Goal: Transaction & Acquisition: Purchase product/service

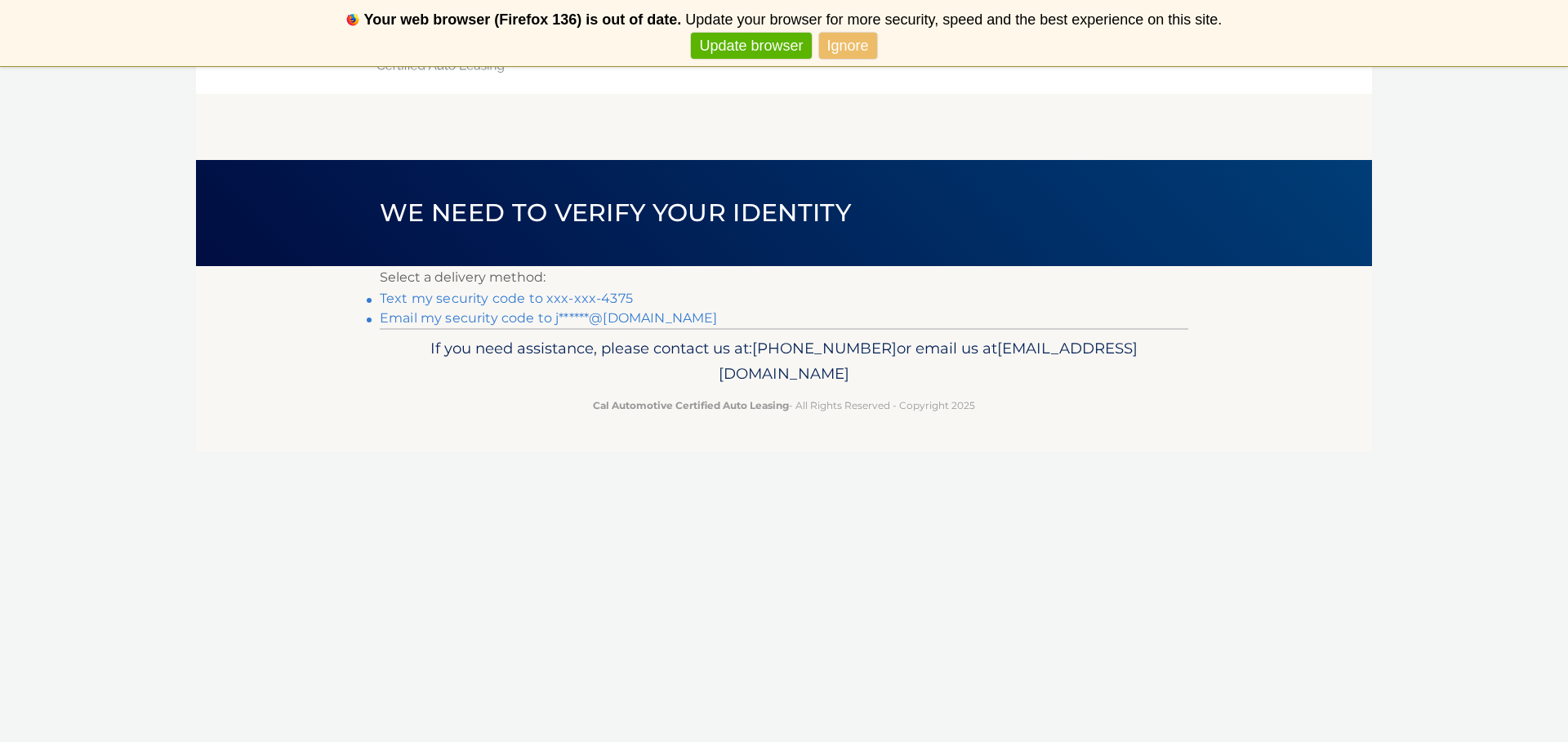
click at [577, 300] on link "Text my security code to xxx-xxx-4375" at bounding box center [506, 298] width 253 height 15
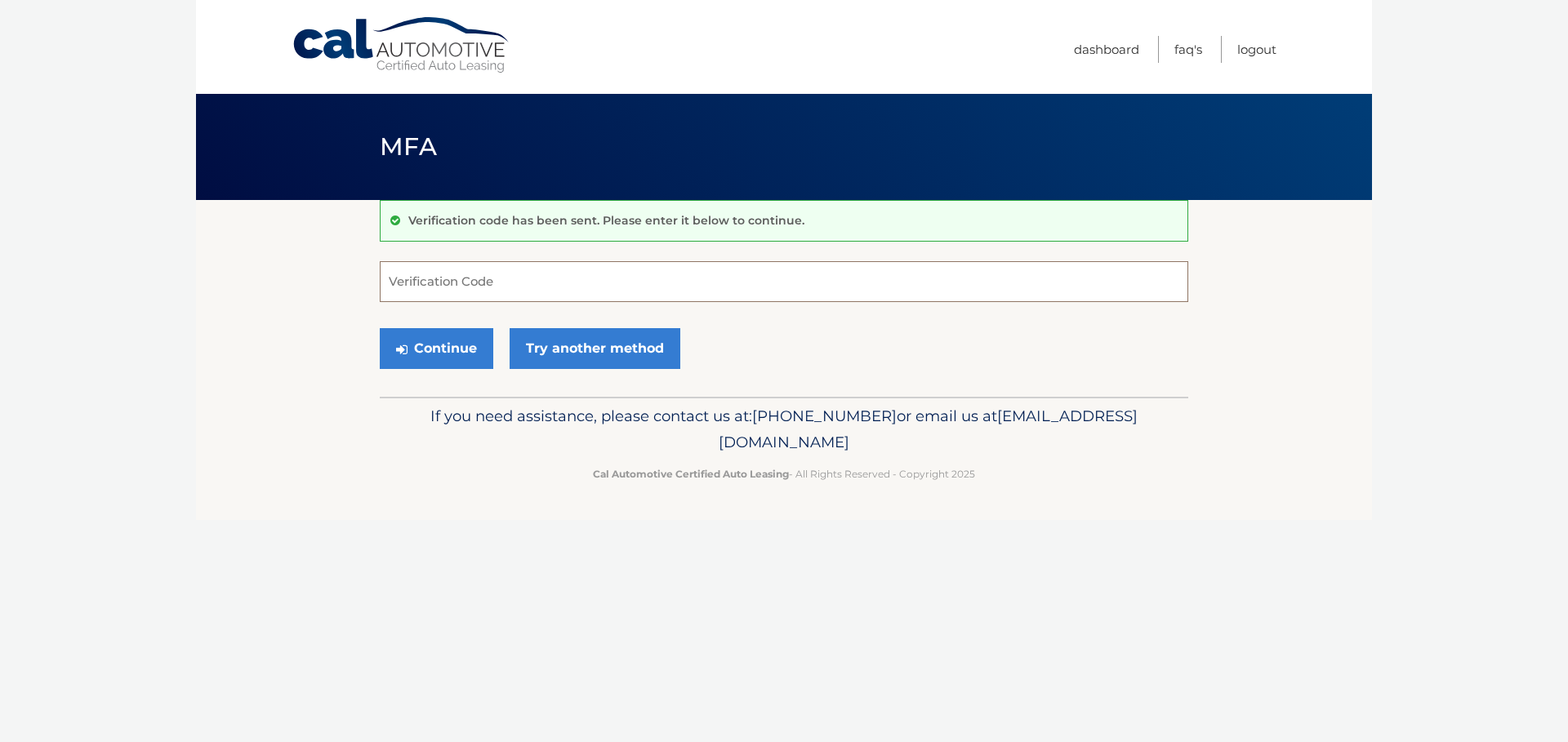
click at [571, 292] on input "Verification Code" at bounding box center [783, 281] width 809 height 41
type input "582244"
click at [434, 340] on button "Continue" at bounding box center [436, 348] width 113 height 41
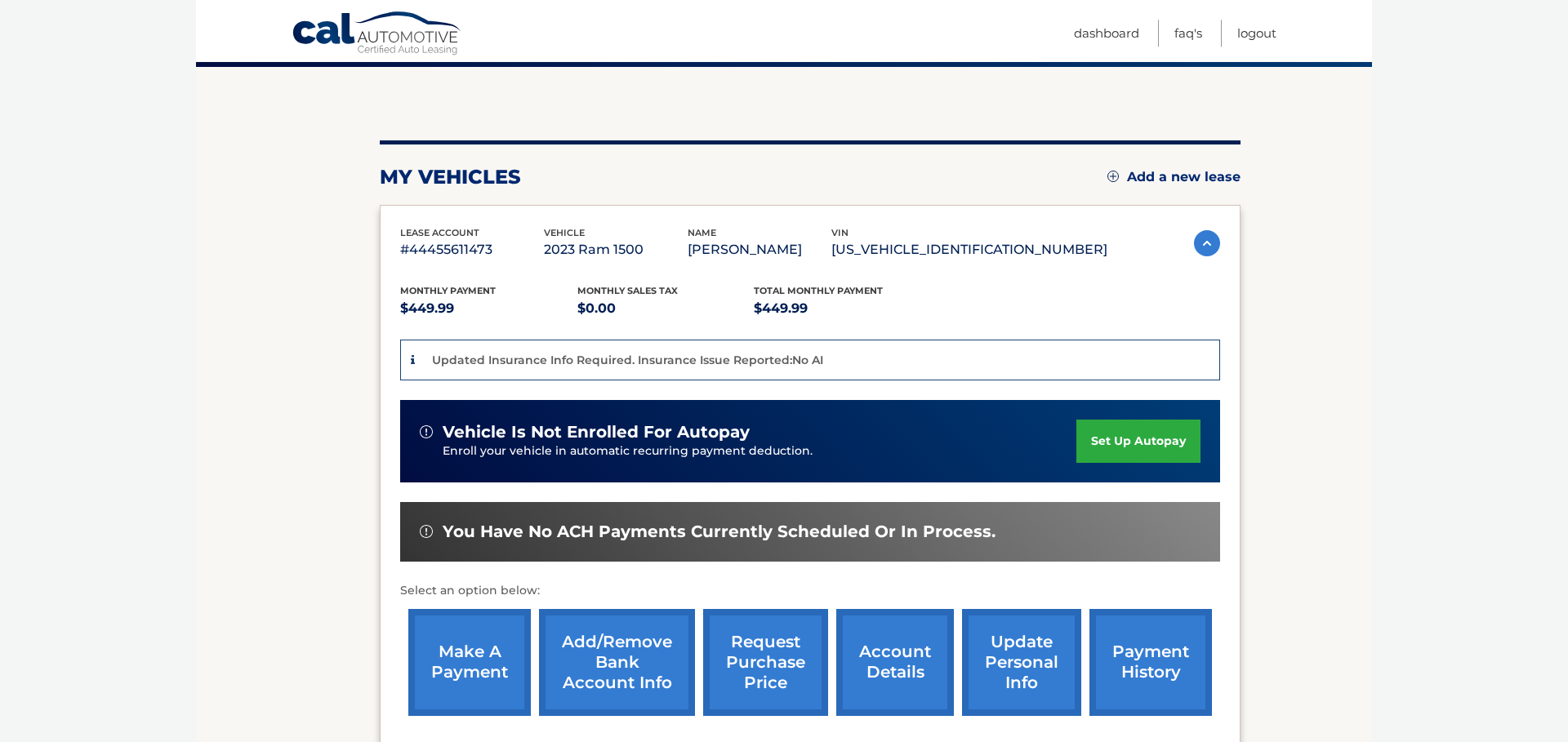
scroll to position [186, 0]
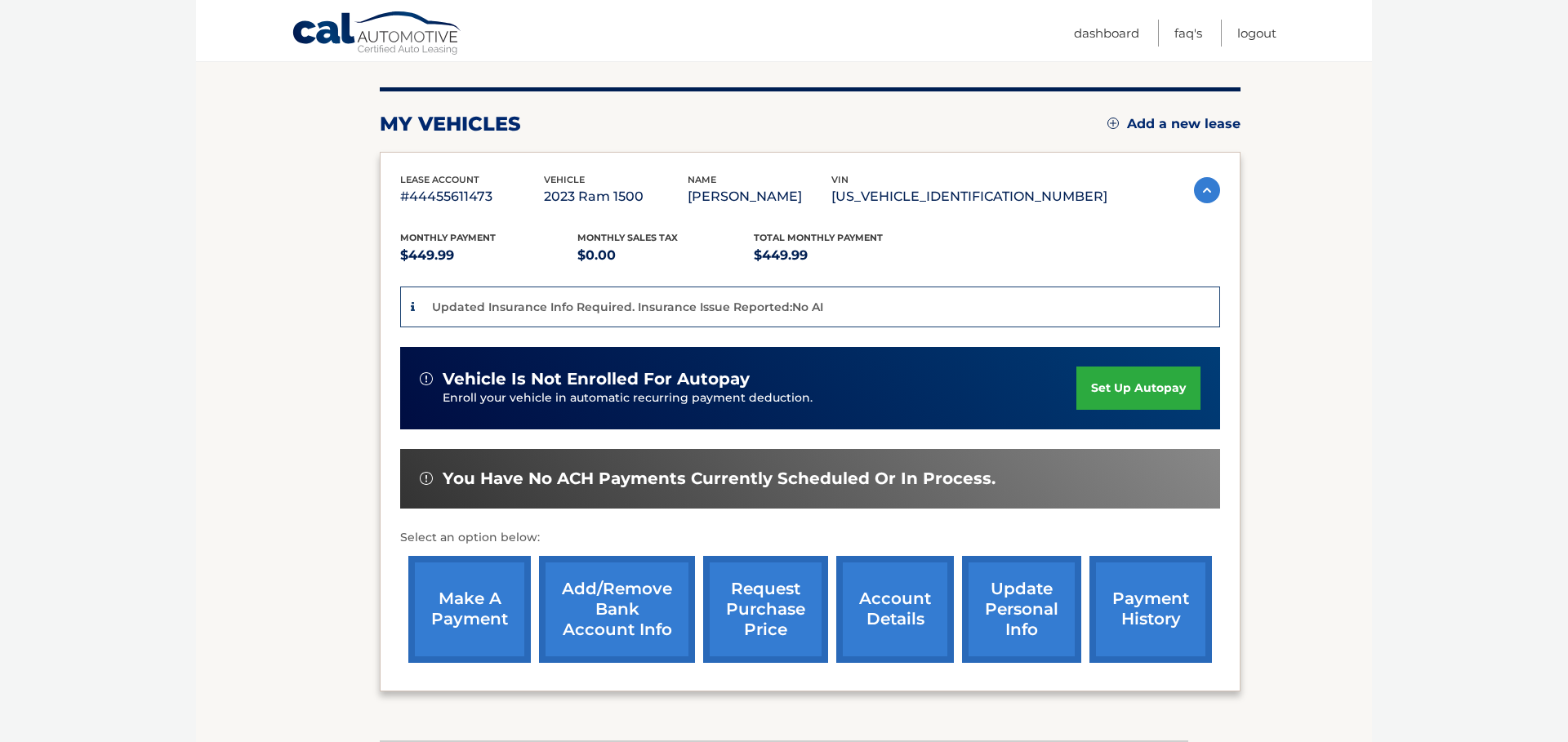
click at [462, 611] on link "make a payment" at bounding box center [470, 609] width 123 height 107
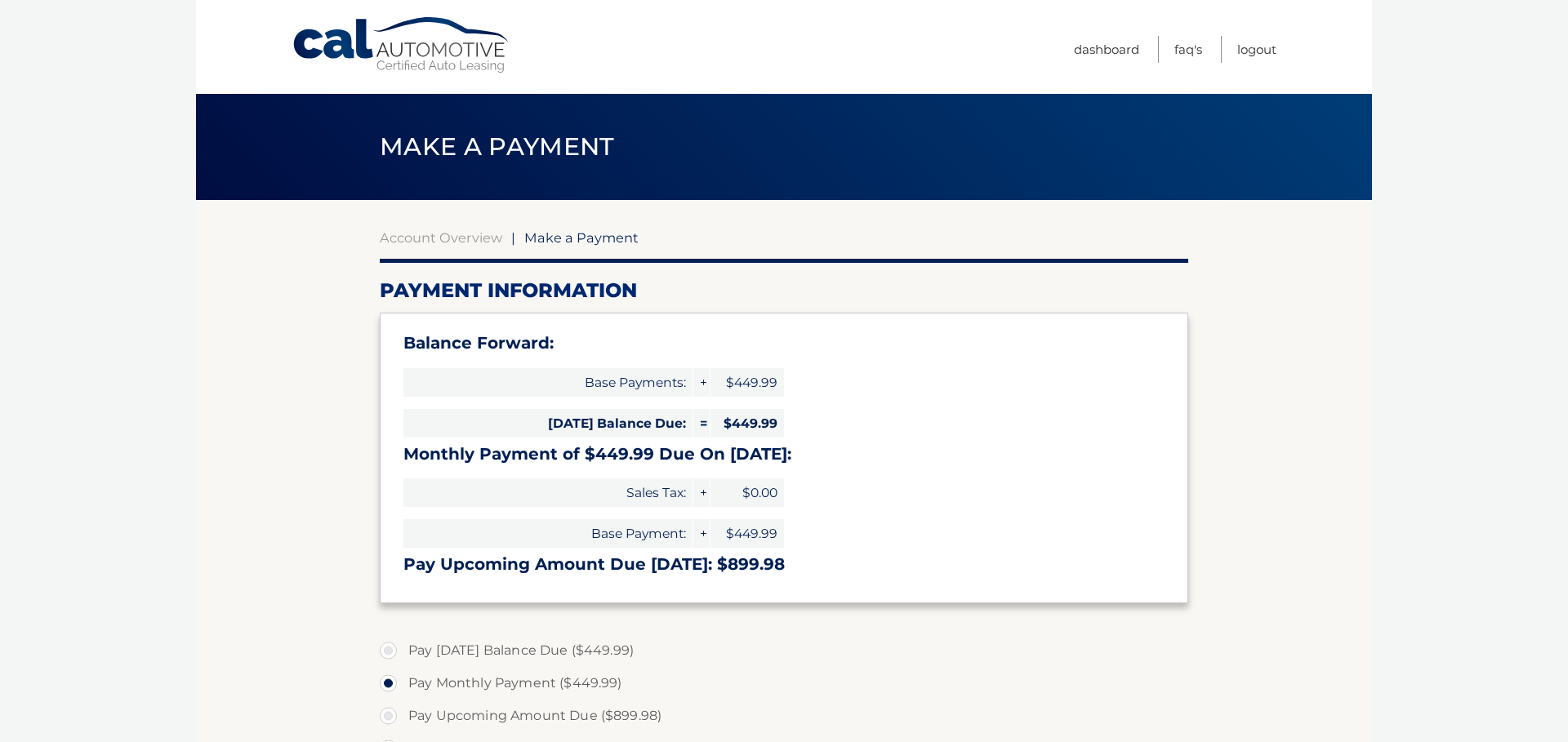
select select "N2ViODgwYzgtODFiOC00NWRmLTgzMDEtYzg2YzUwNzJiN2Zl"
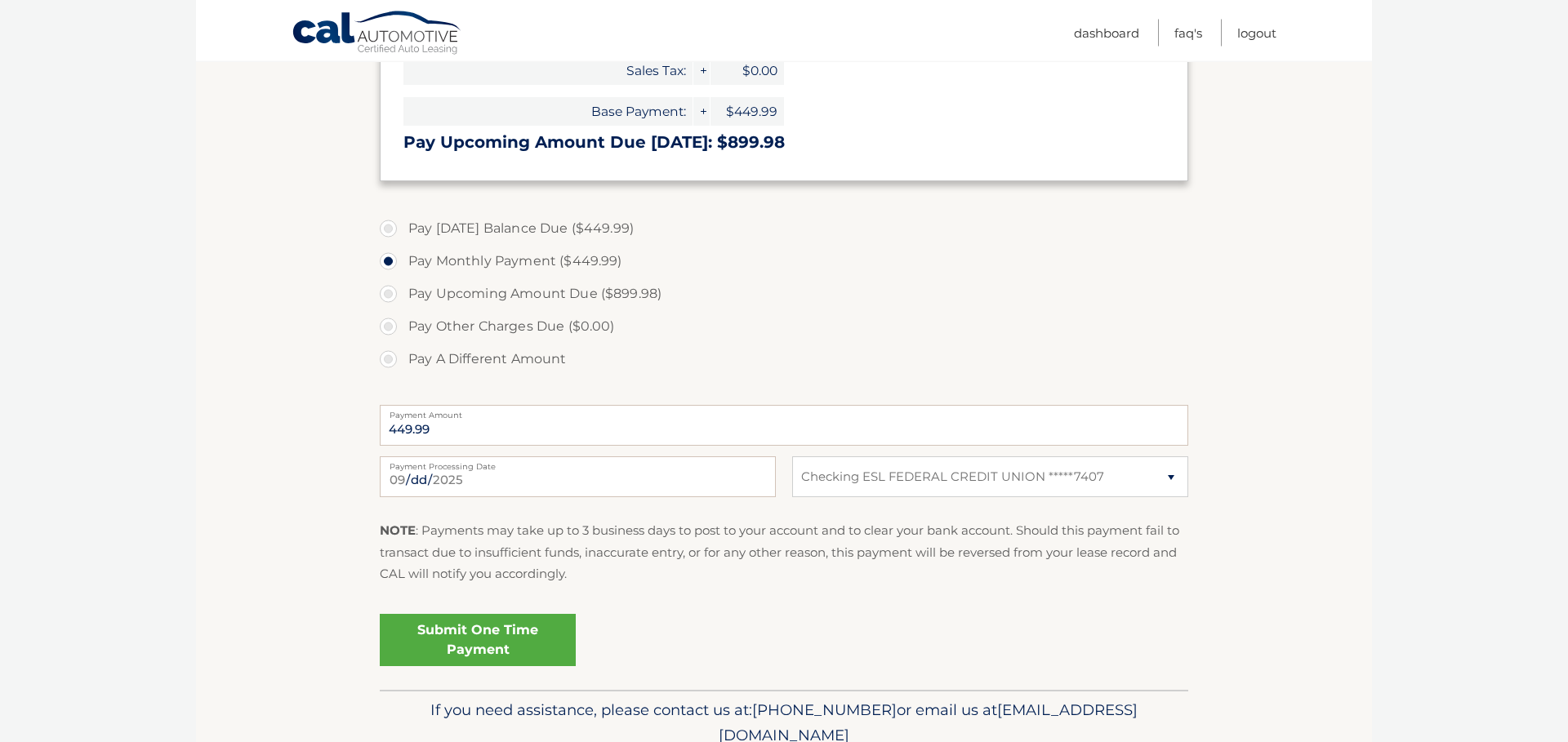
scroll to position [465, 0]
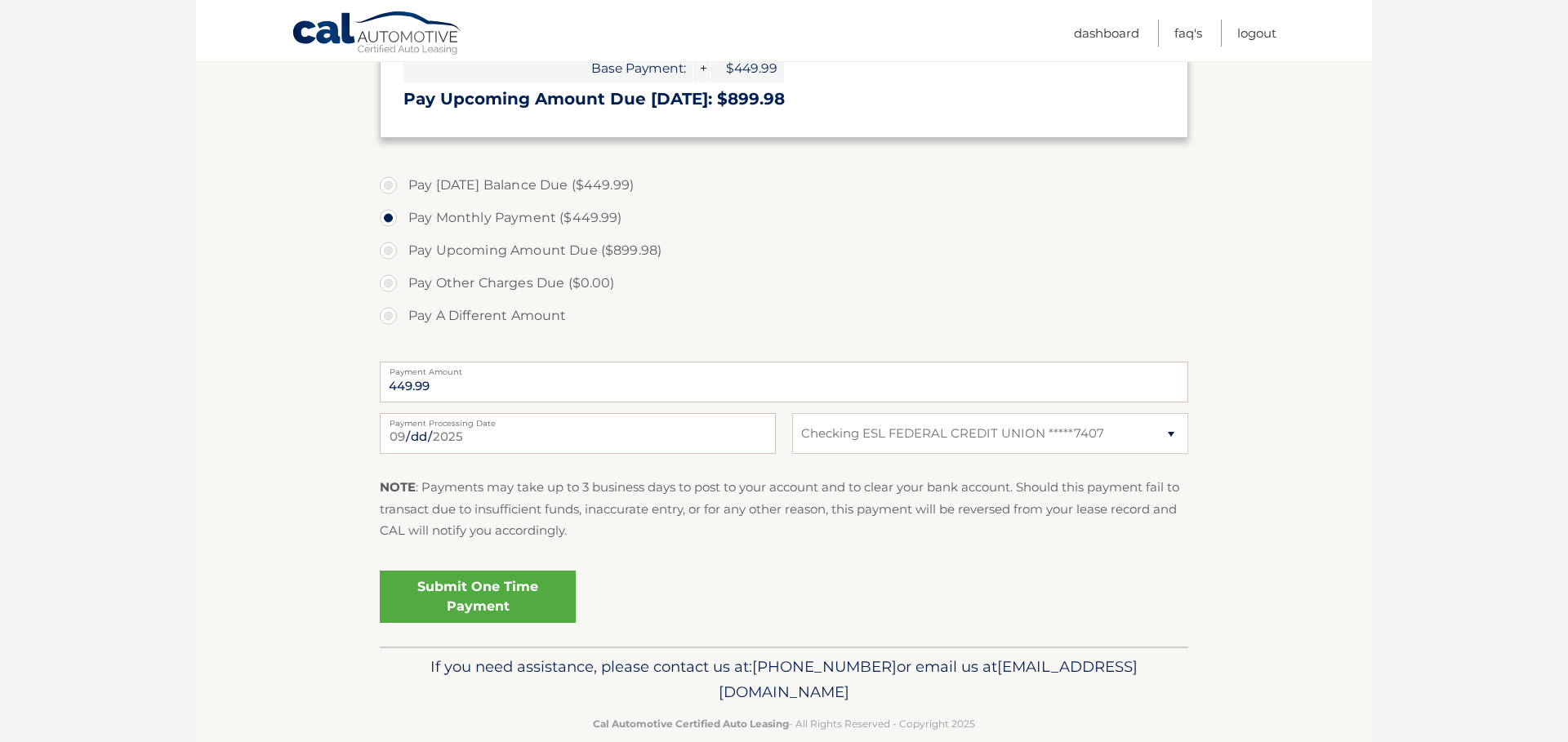
click at [465, 601] on link "Submit One Time Payment" at bounding box center [477, 595] width 196 height 52
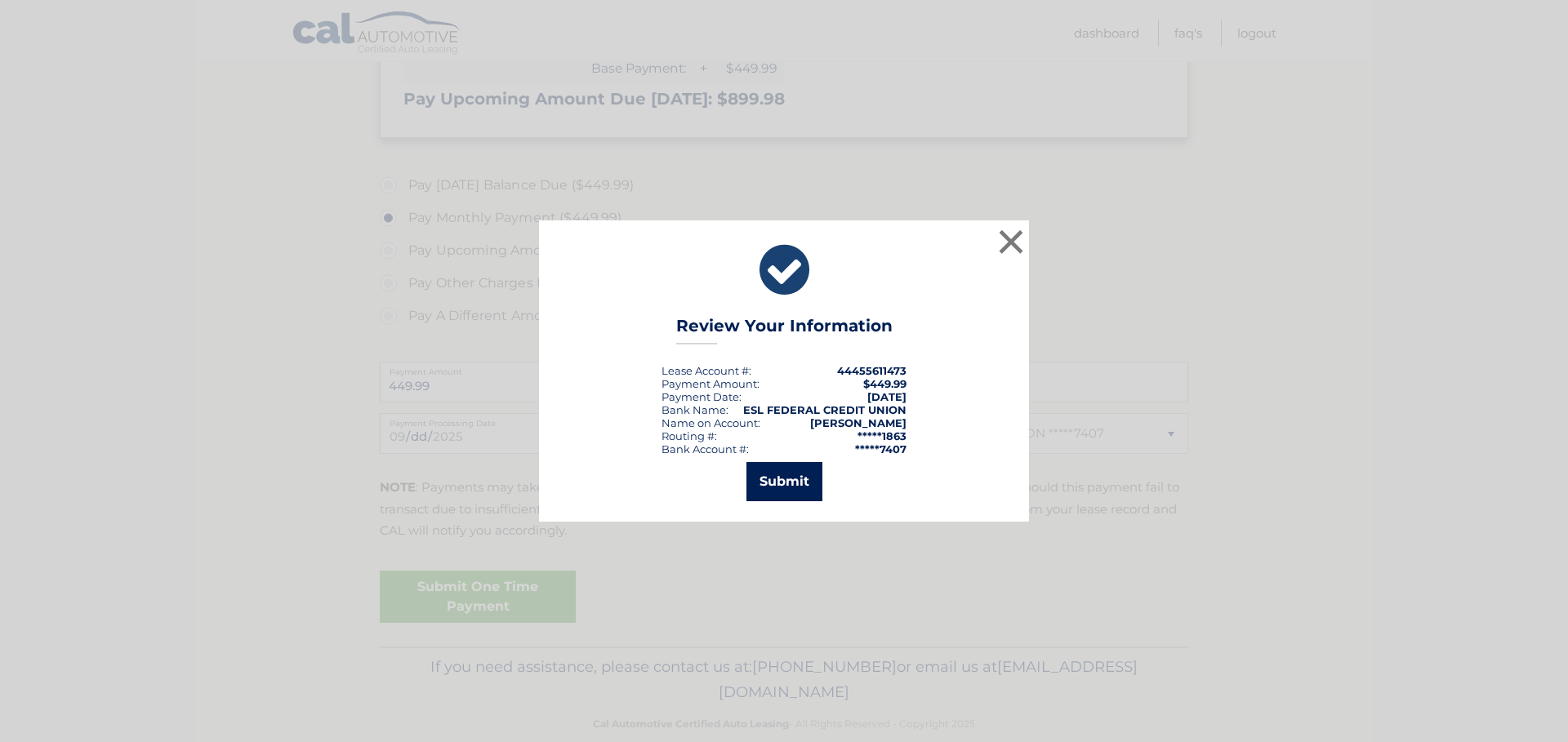
click at [780, 481] on button "Submit" at bounding box center [784, 481] width 76 height 39
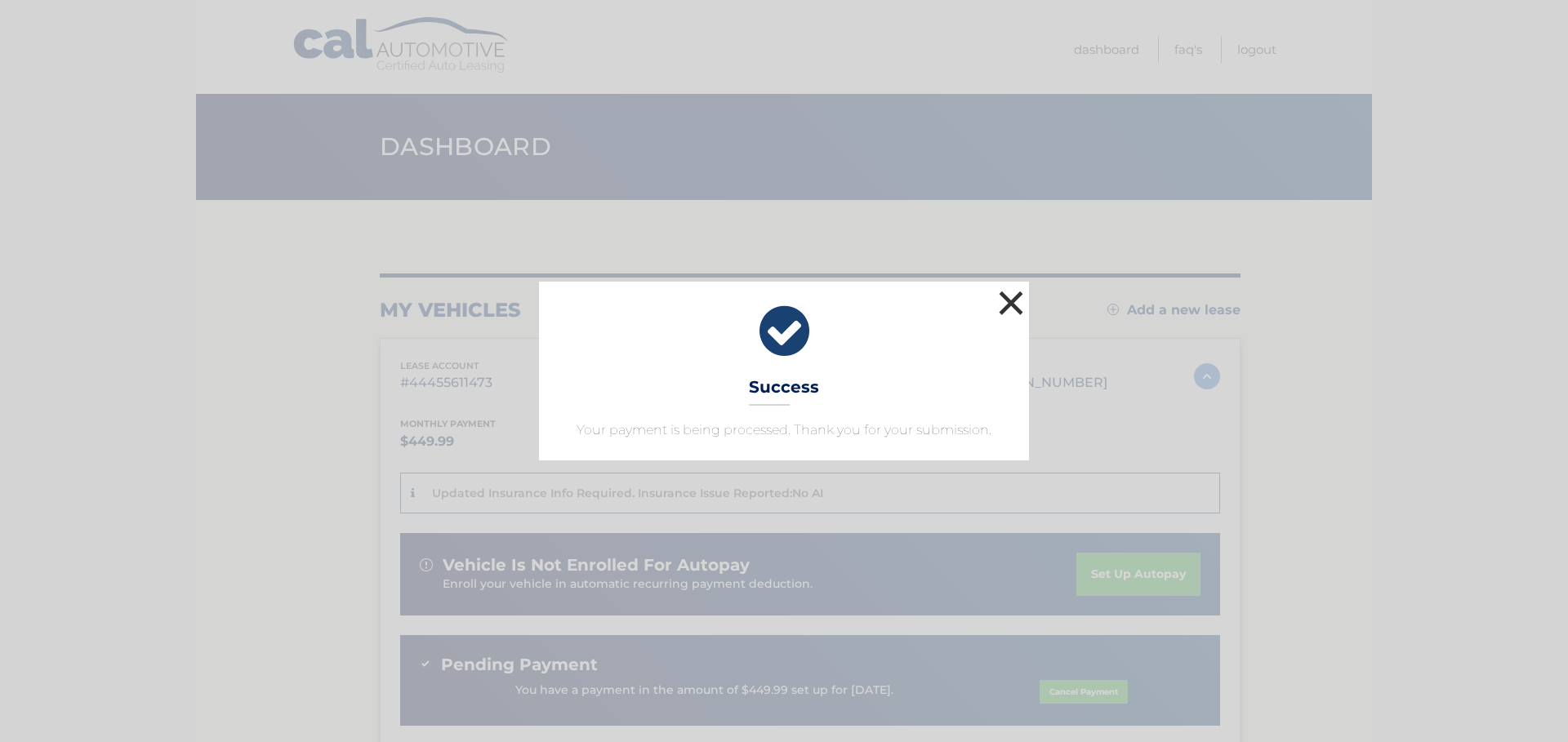
click at [1003, 303] on button "×" at bounding box center [1011, 302] width 33 height 33
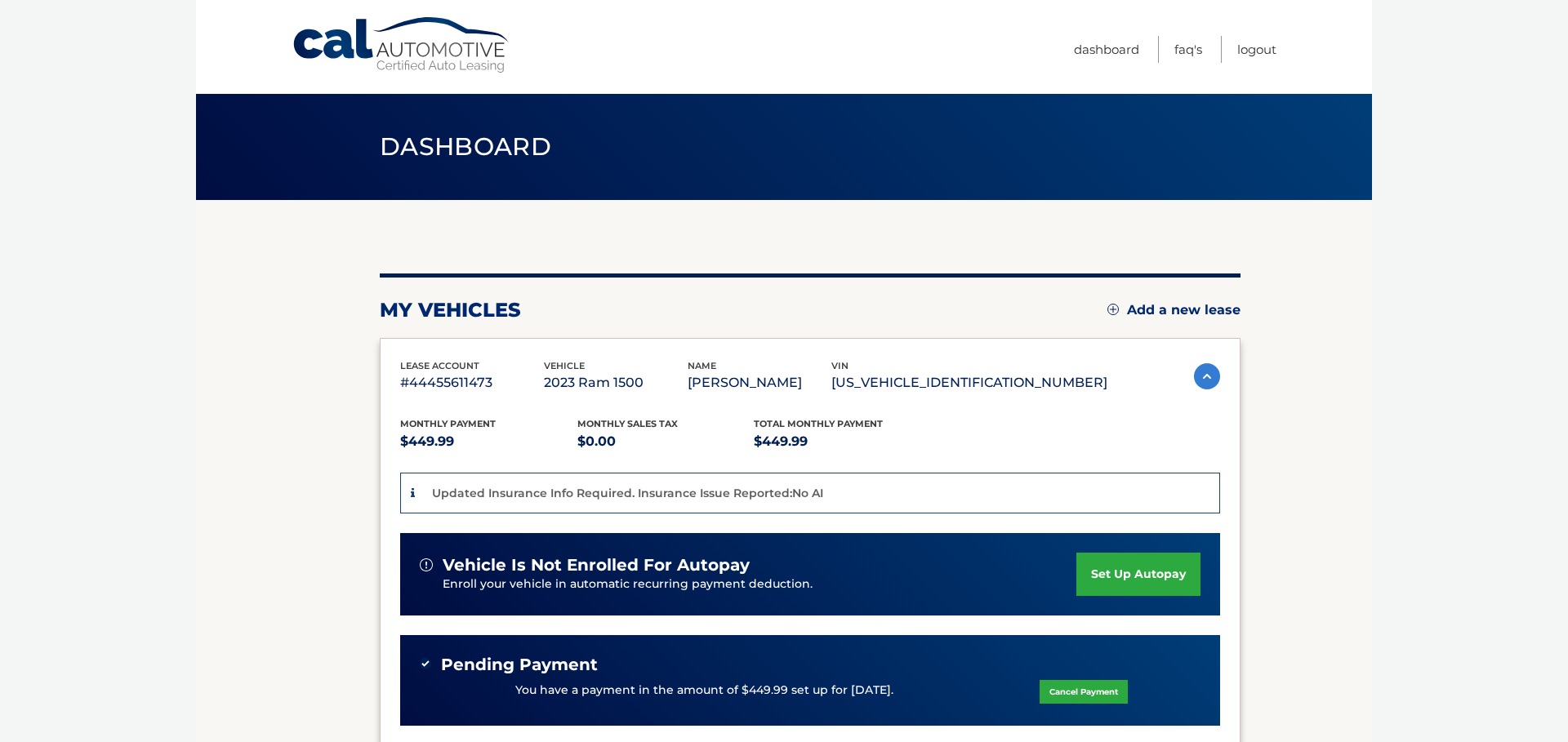
click at [1193, 374] on img at bounding box center [1207, 376] width 26 height 26
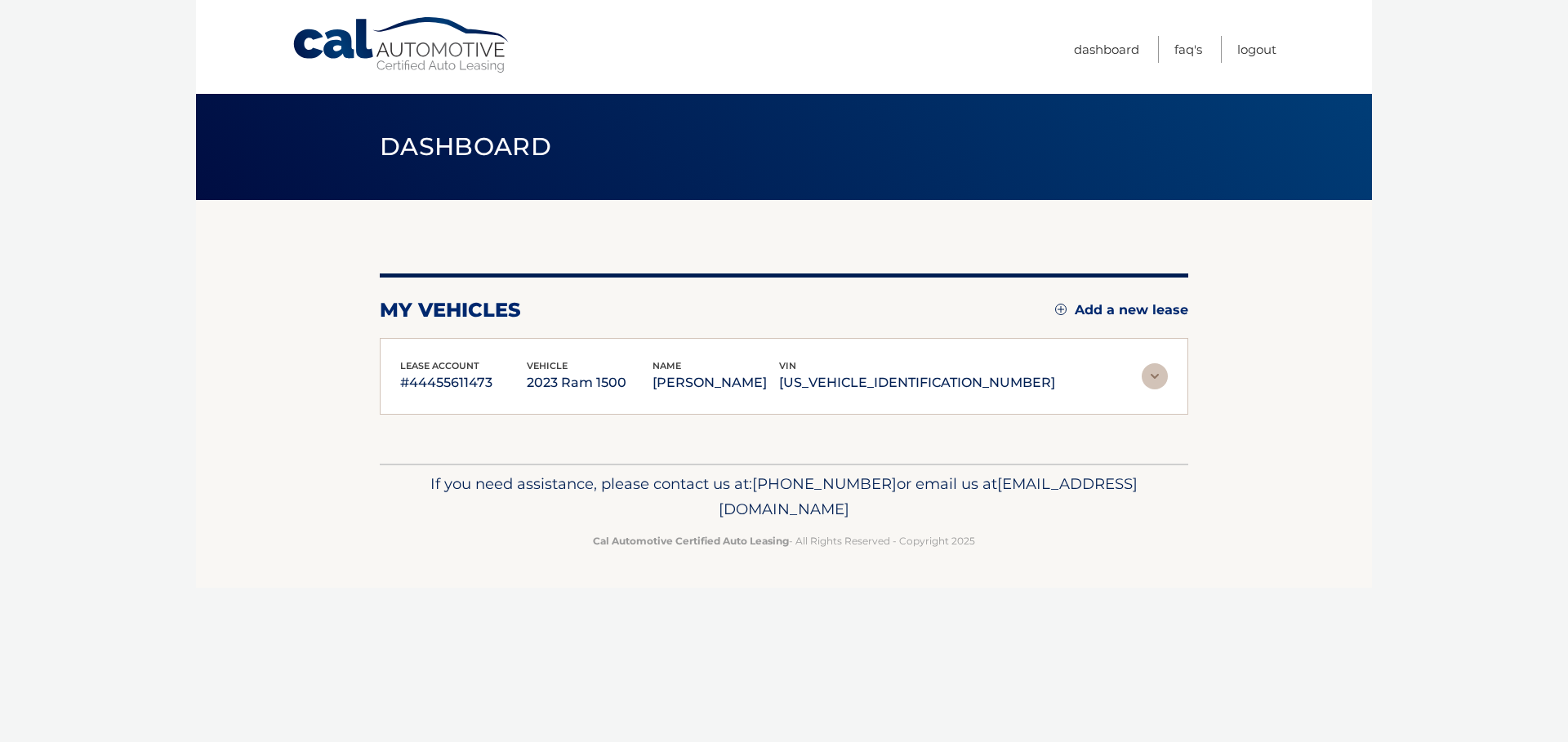
click at [1168, 374] on div "lease account #44455611473 vehicle 2023 Ram 1500 name JASON CONTRERA vin 1C6SRF…" at bounding box center [783, 376] width 809 height 78
click at [1158, 373] on img at bounding box center [1155, 376] width 26 height 26
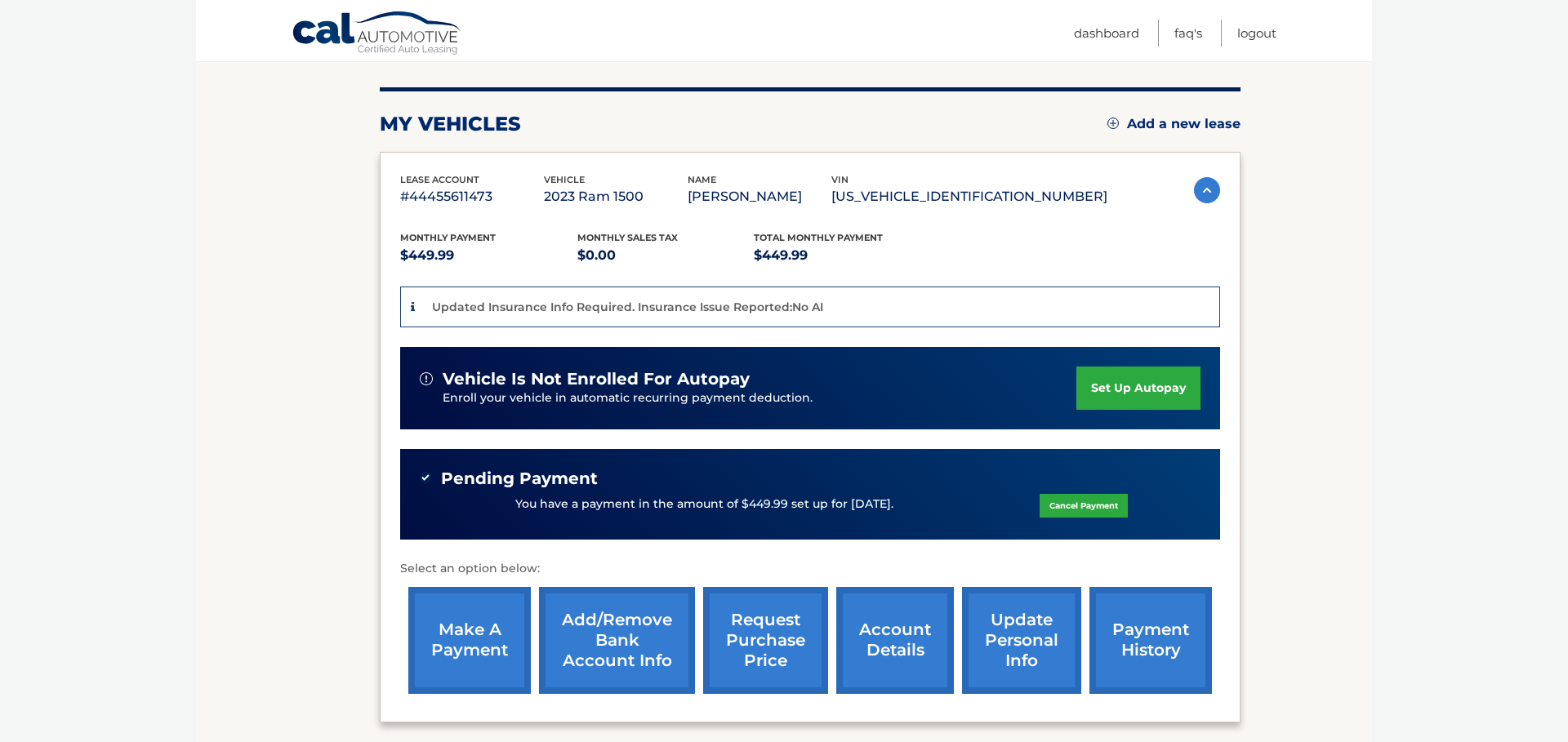
scroll to position [279, 0]
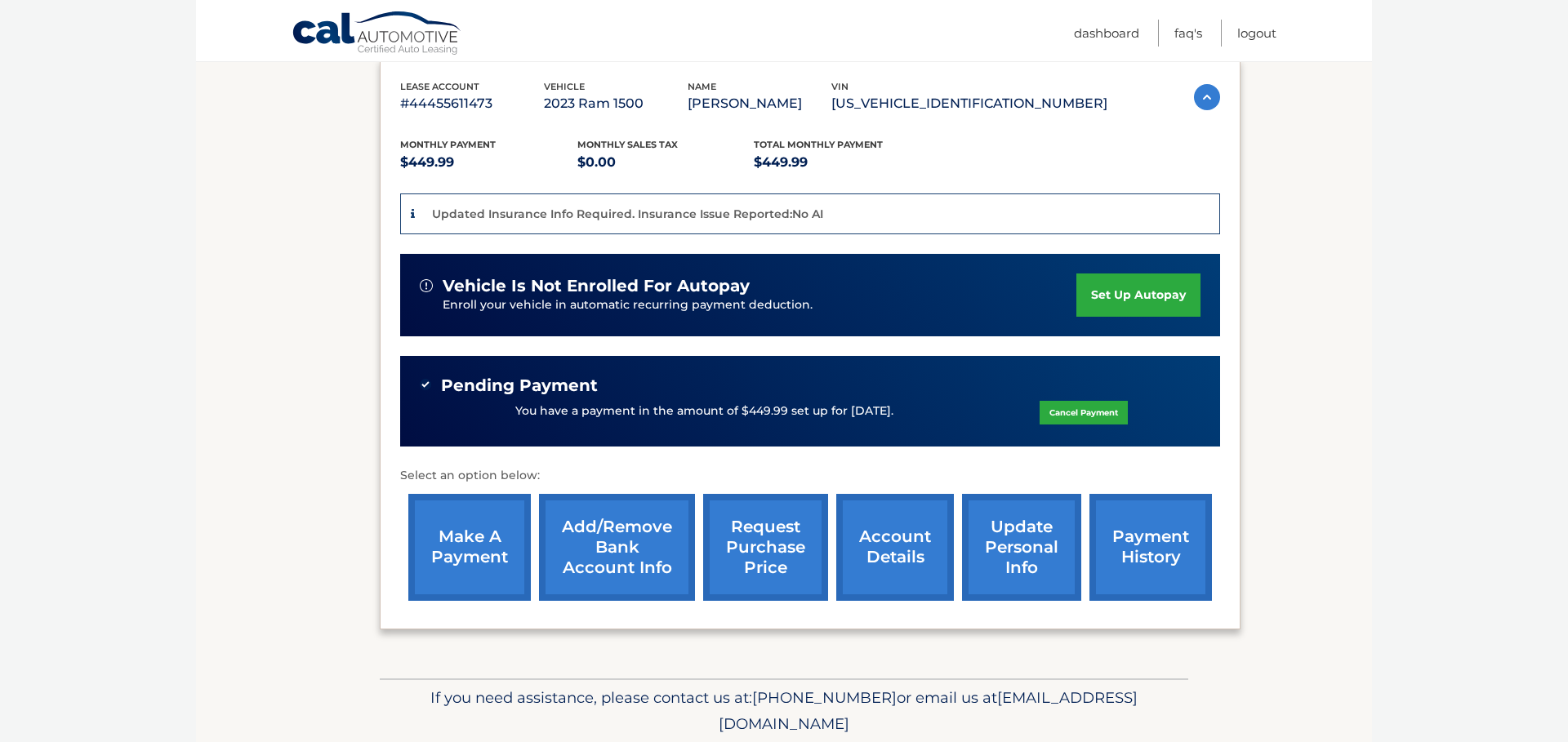
click at [864, 567] on link "account details" at bounding box center [895, 546] width 117 height 107
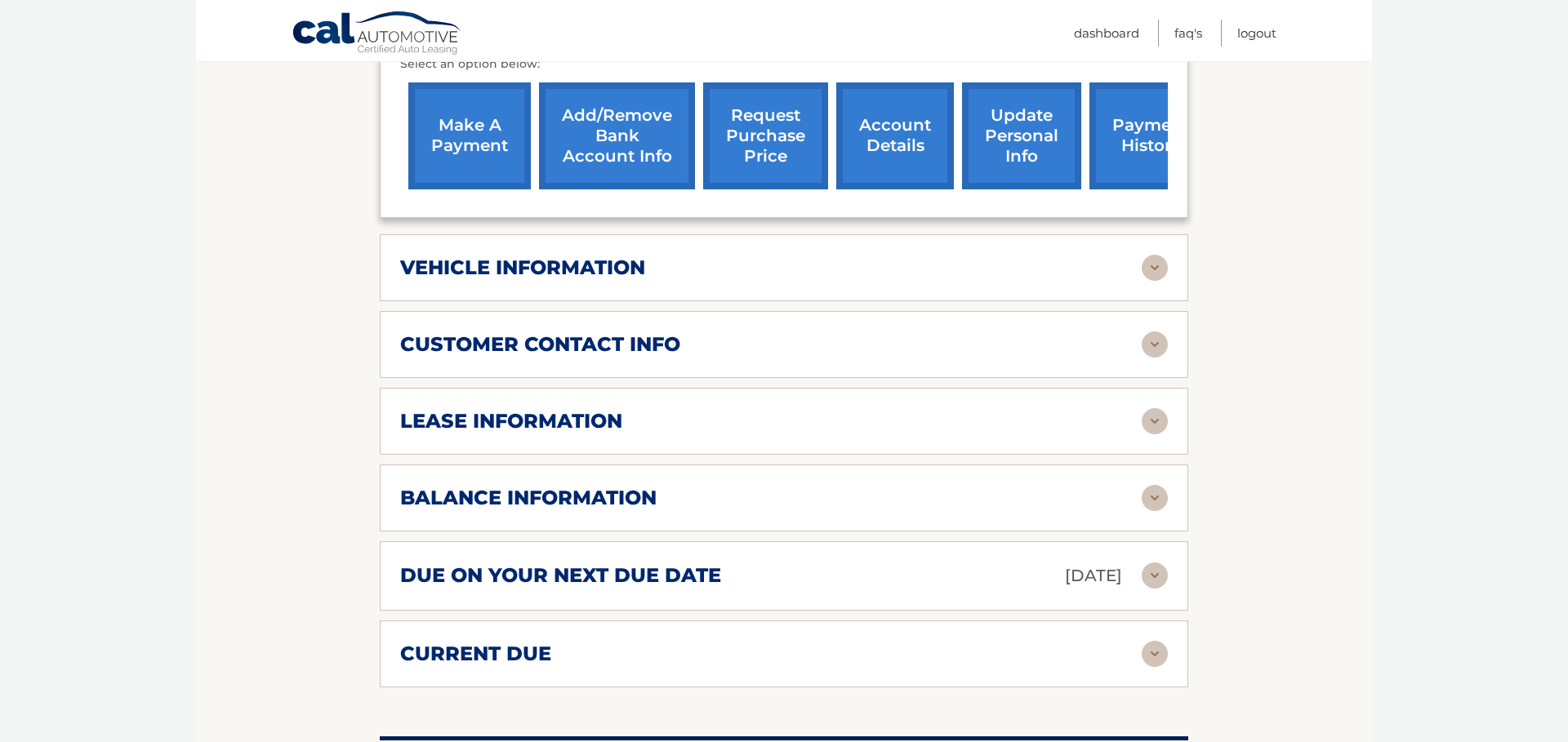
scroll to position [744, 0]
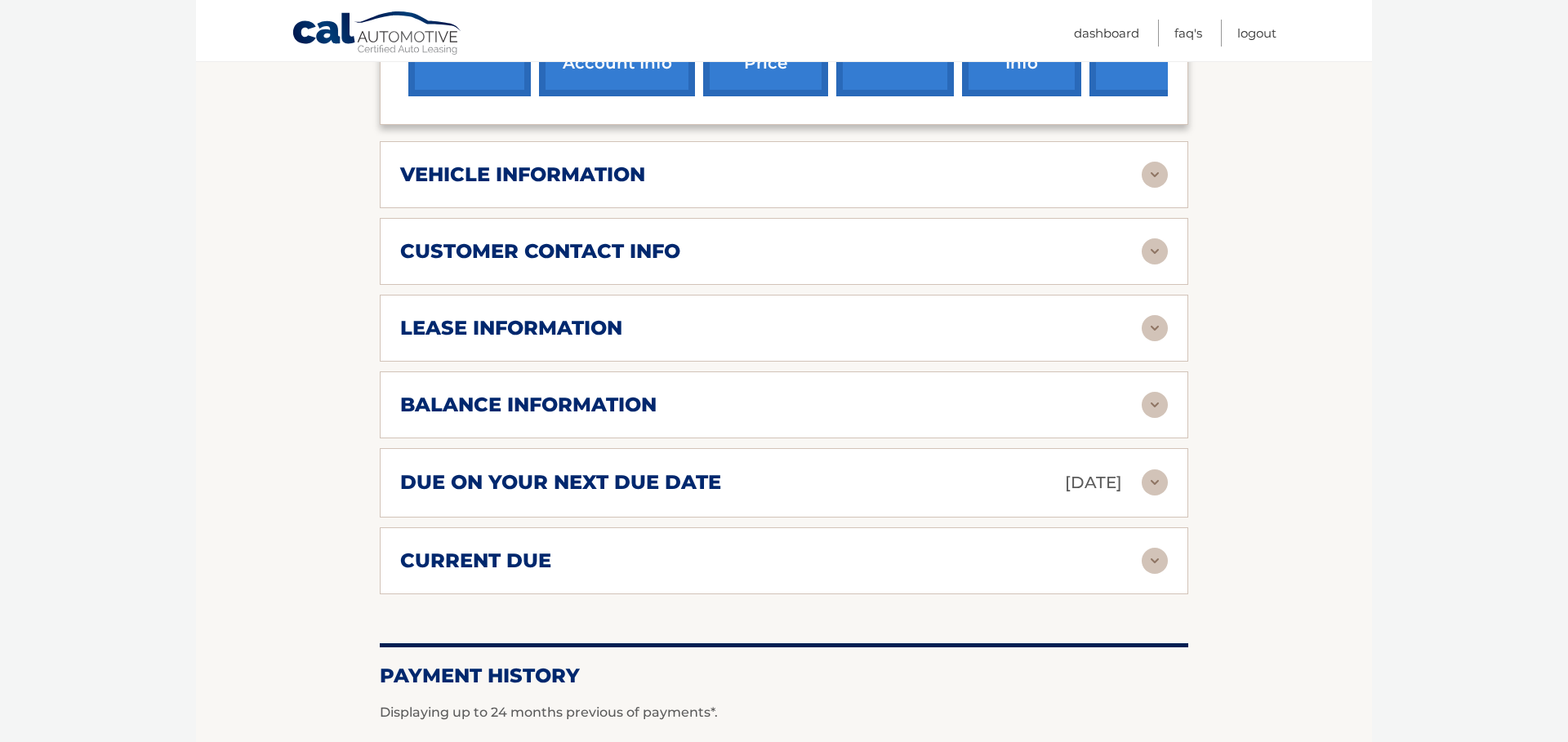
click at [1153, 341] on img at bounding box center [1155, 328] width 26 height 26
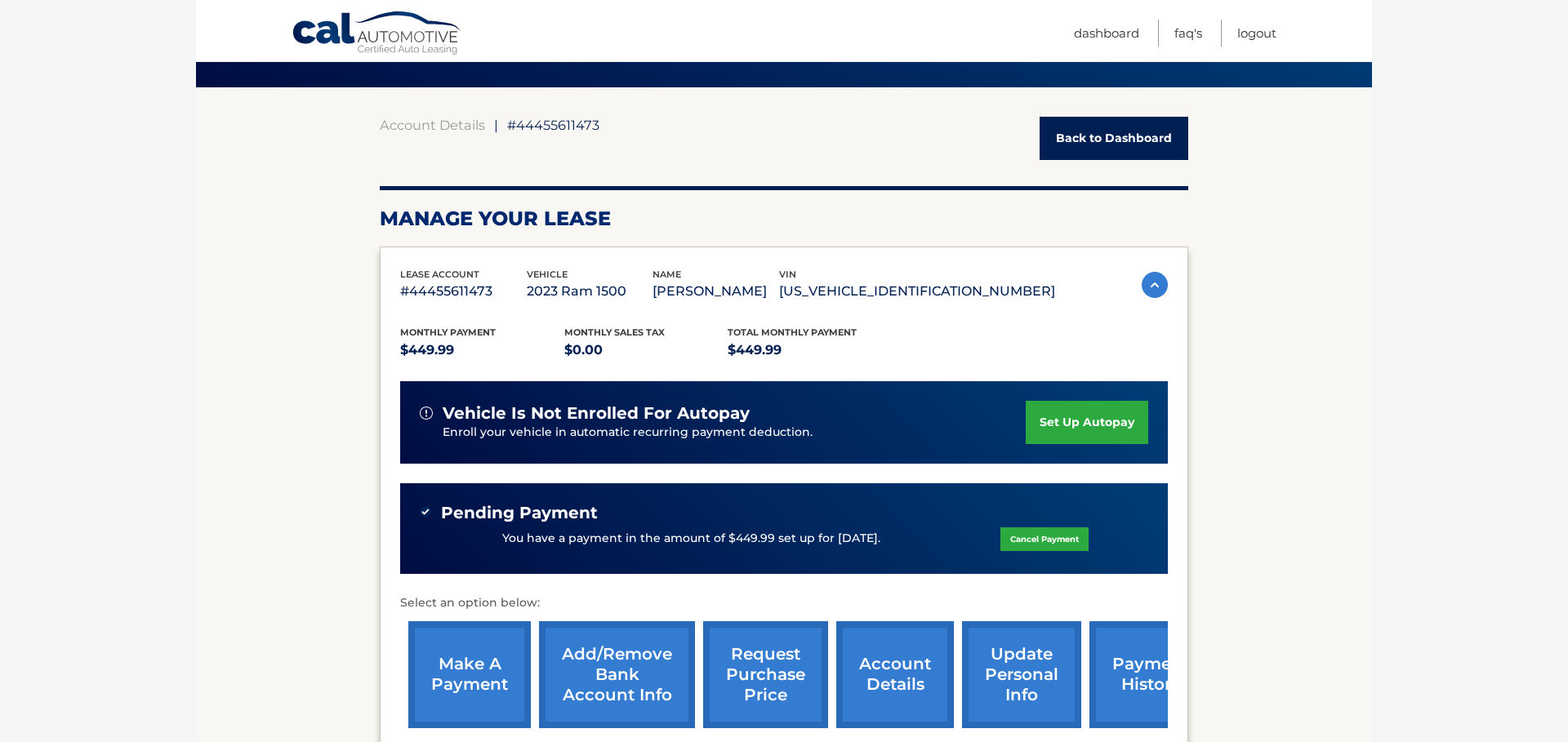
scroll to position [0, 0]
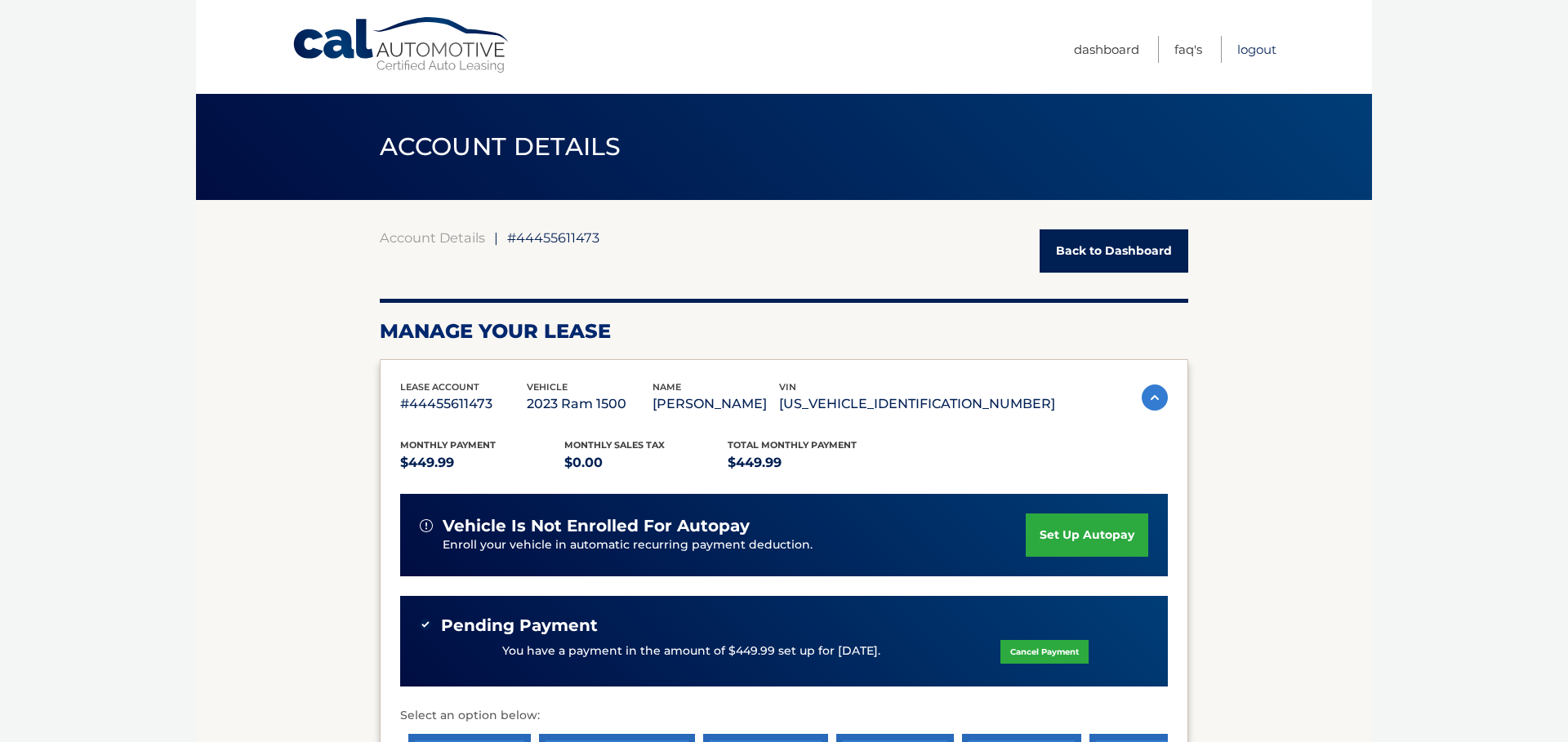
click at [1247, 45] on link "Logout" at bounding box center [1256, 49] width 39 height 26
